Goal: Task Accomplishment & Management: Manage account settings

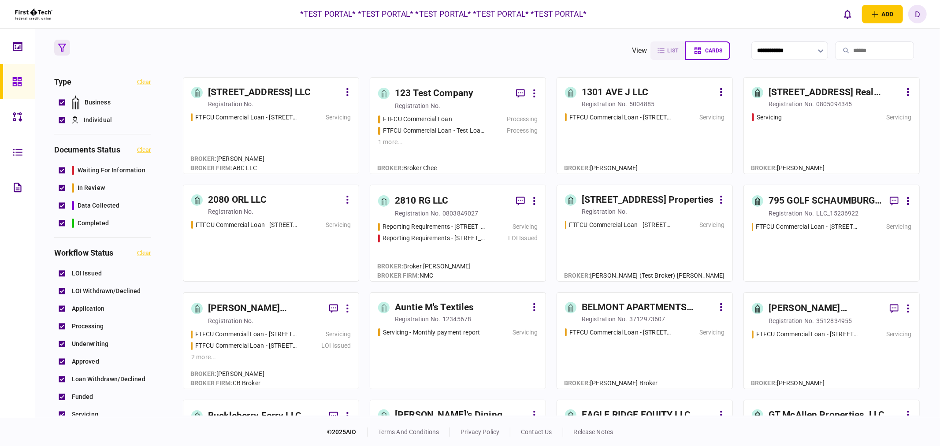
drag, startPoint x: 912, startPoint y: 15, endPoint x: 912, endPoint y: 38, distance: 23.4
click at [912, 15] on div "d" at bounding box center [917, 14] width 19 height 19
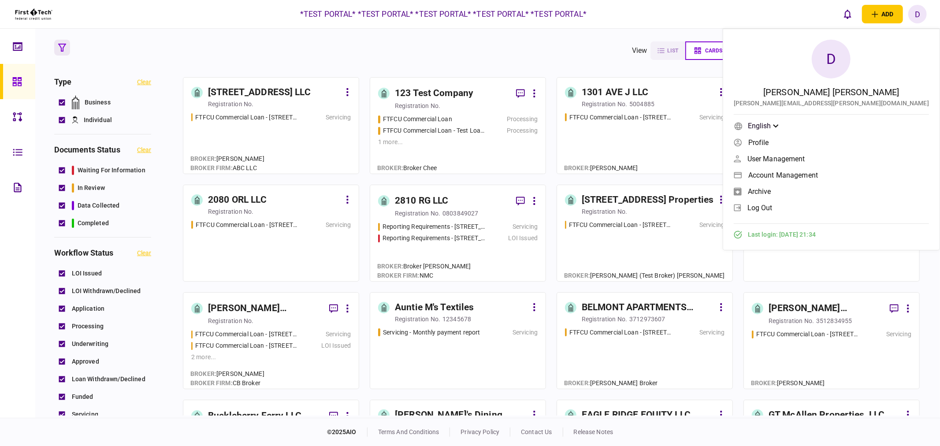
click at [772, 206] on span "log out" at bounding box center [759, 207] width 25 height 7
